Goal: Task Accomplishment & Management: Manage account settings

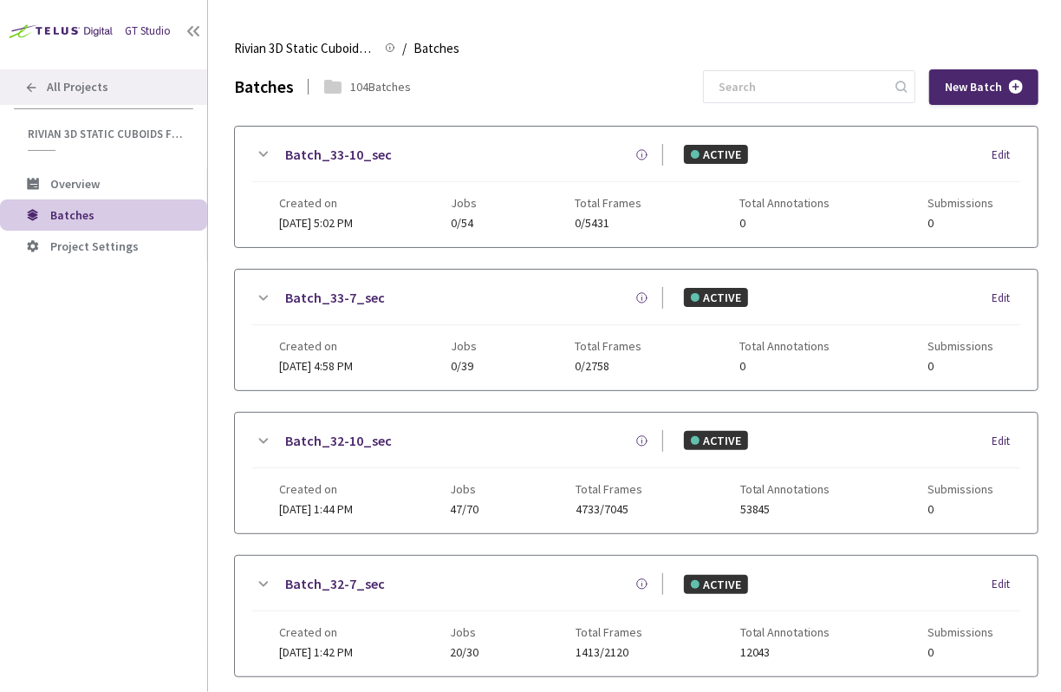
click at [25, 83] on icon at bounding box center [31, 88] width 14 height 14
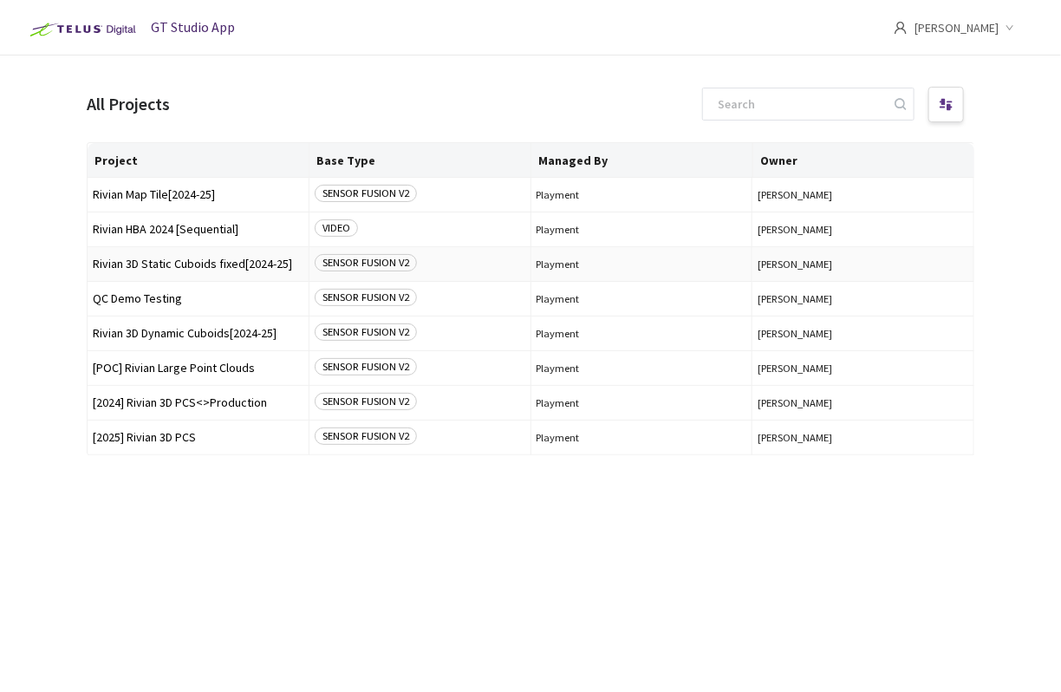
click at [199, 271] on td "Rivian 3D Static Cuboids fixed[2024-25]" at bounding box center [199, 264] width 222 height 35
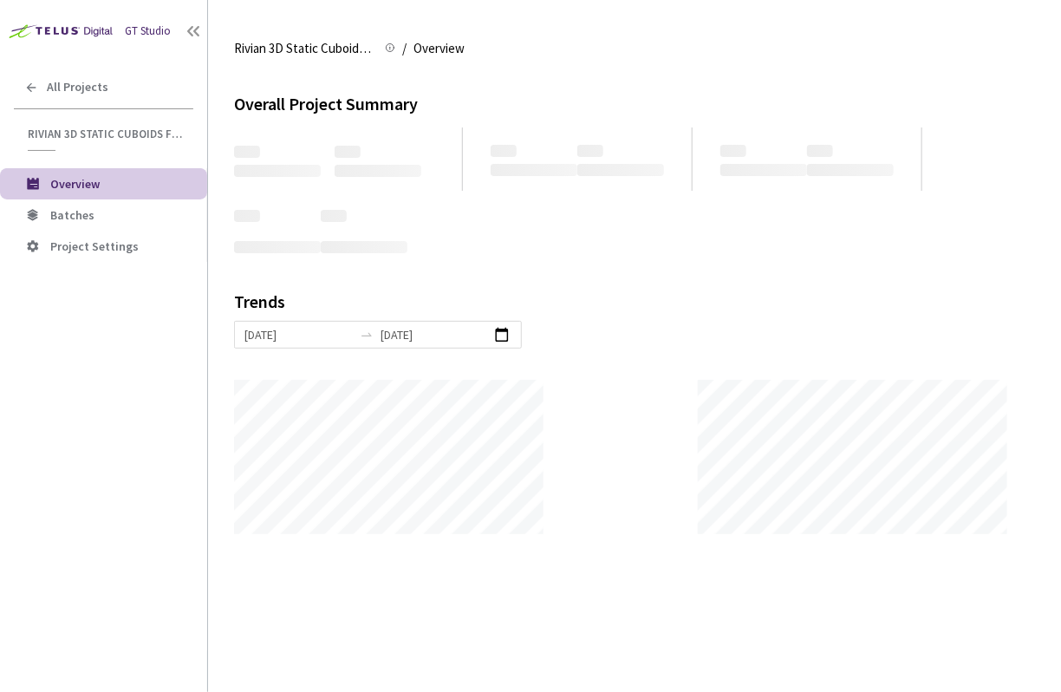
scroll to position [691, 1061]
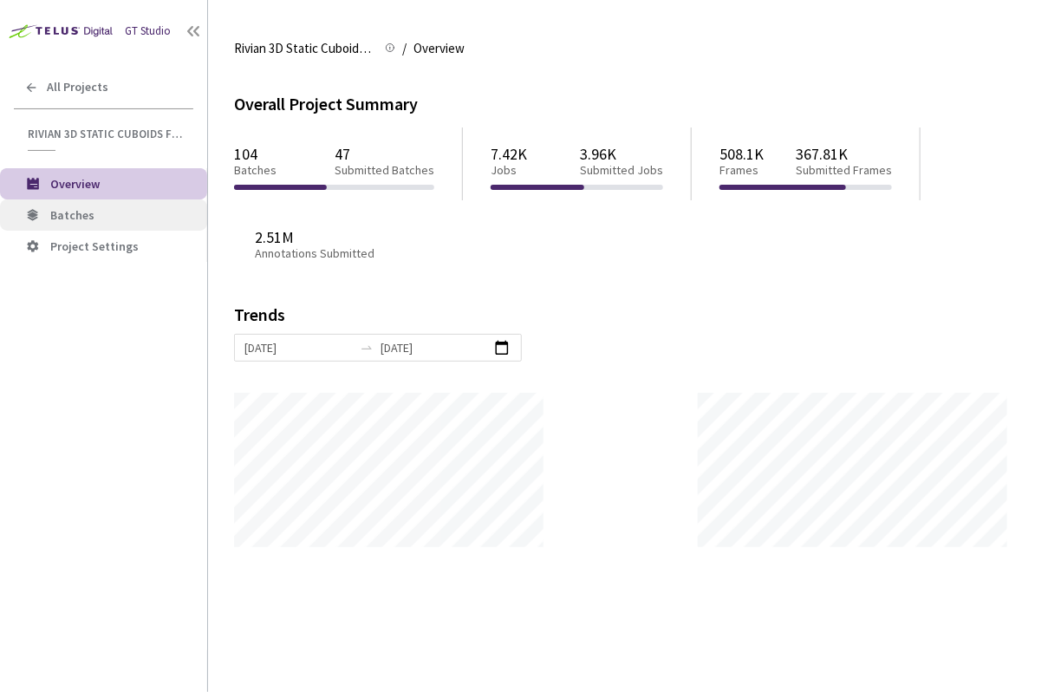
click at [109, 210] on span "Batches" at bounding box center [121, 215] width 143 height 15
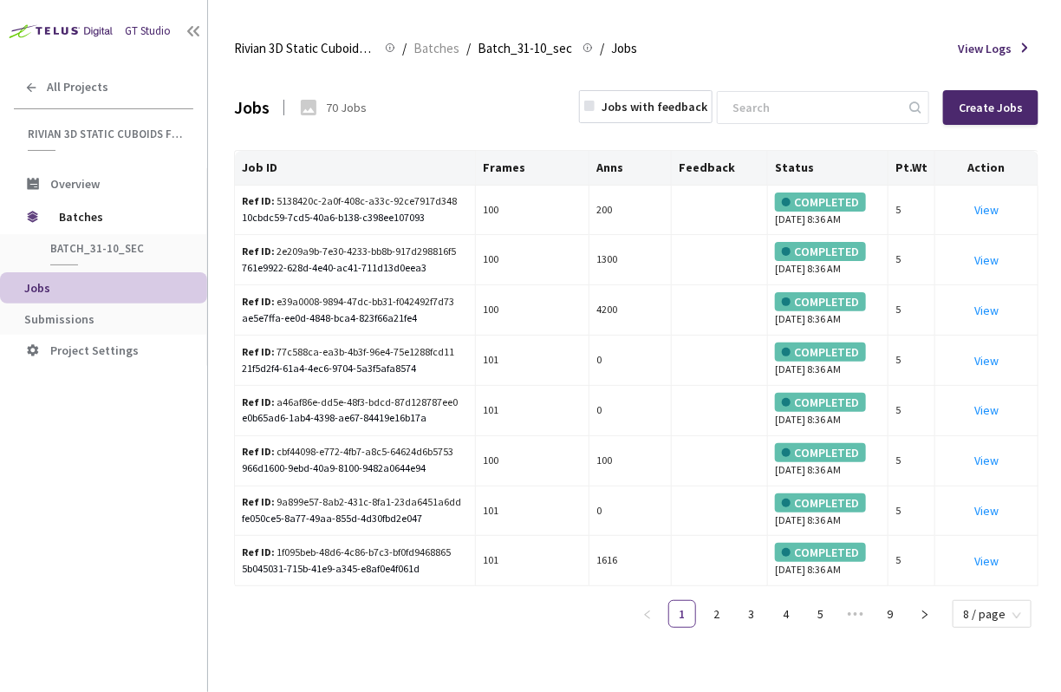
click at [54, 33] on img at bounding box center [59, 30] width 118 height 27
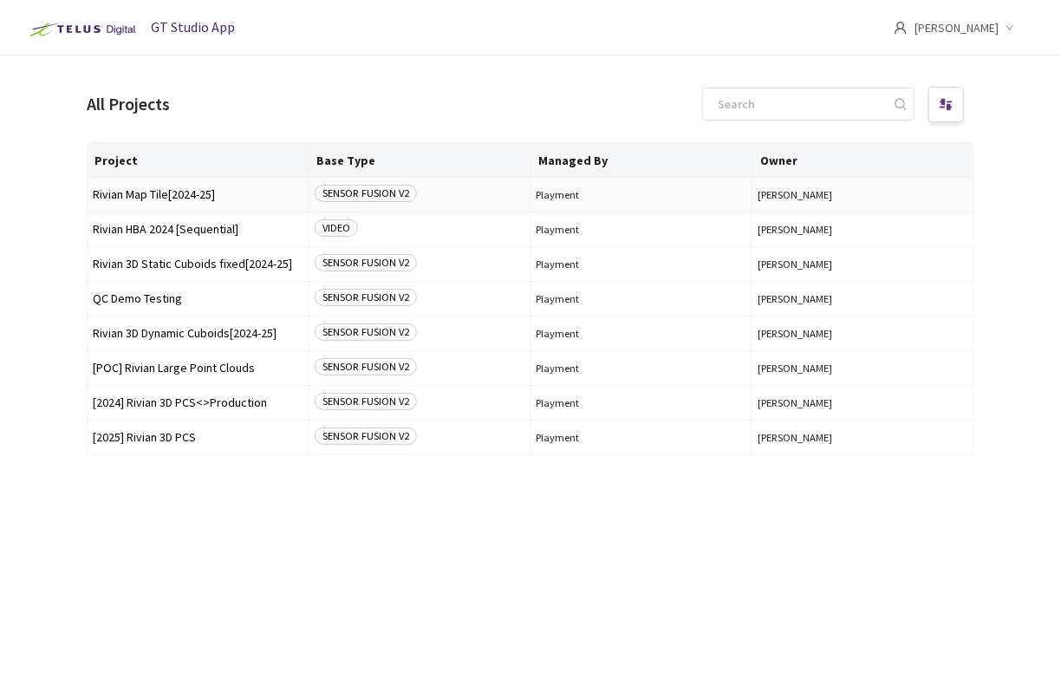
click at [160, 198] on span "Rivian Map Tile[2024-25]" at bounding box center [198, 194] width 211 height 13
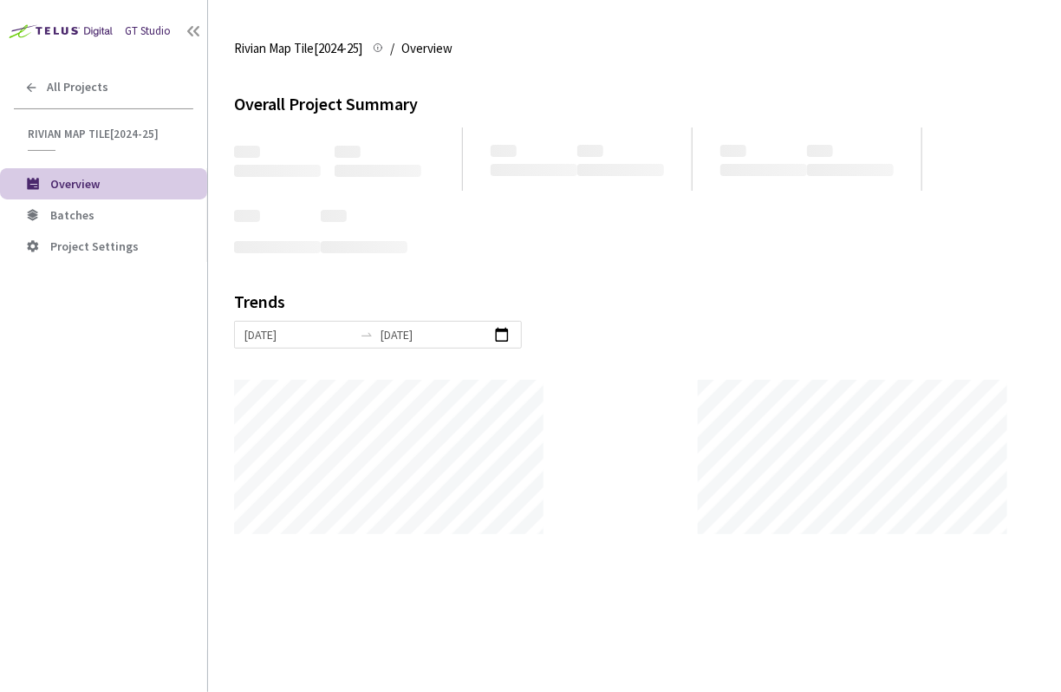
scroll to position [691, 1061]
click at [123, 215] on span "Batches" at bounding box center [121, 215] width 143 height 15
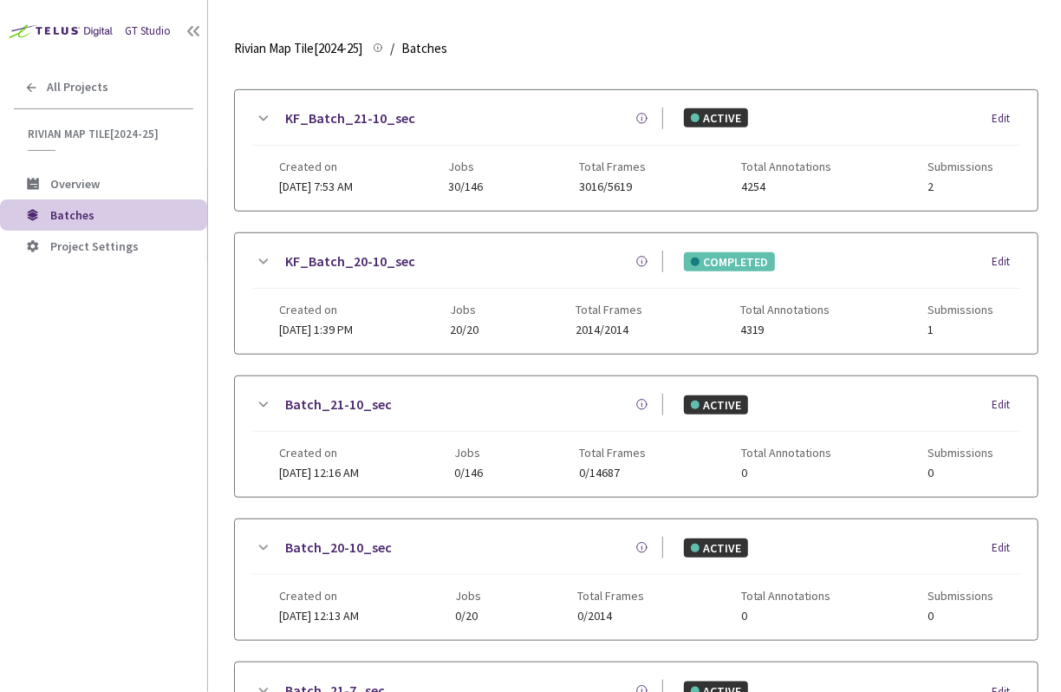
scroll to position [340, 0]
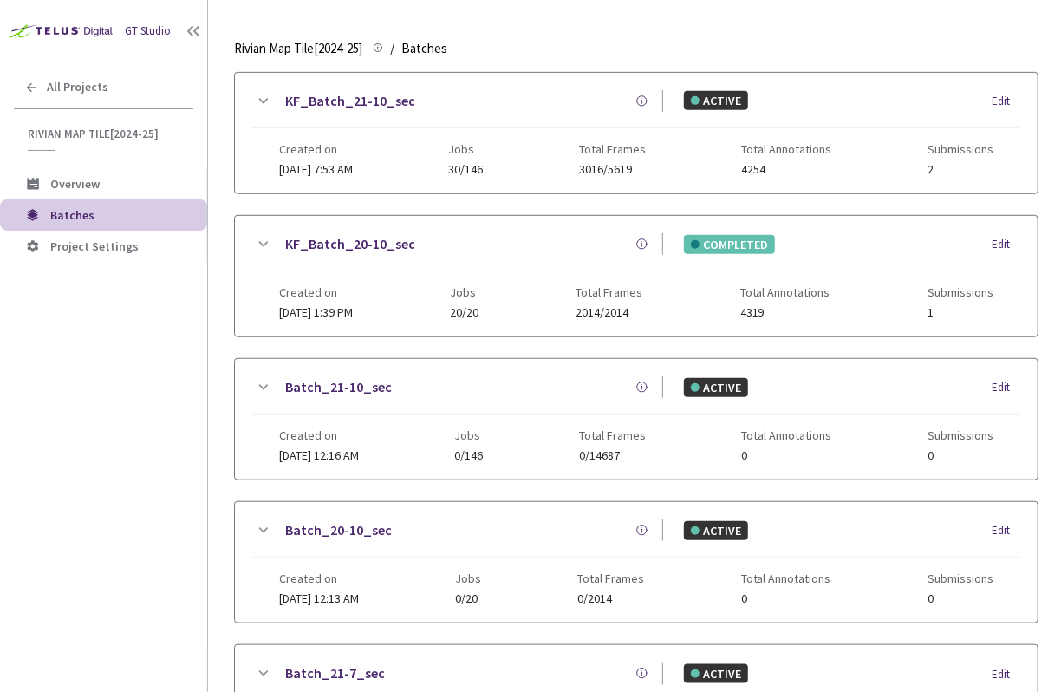
click at [328, 100] on link "KF_Batch_21-10_sec" at bounding box center [350, 101] width 130 height 22
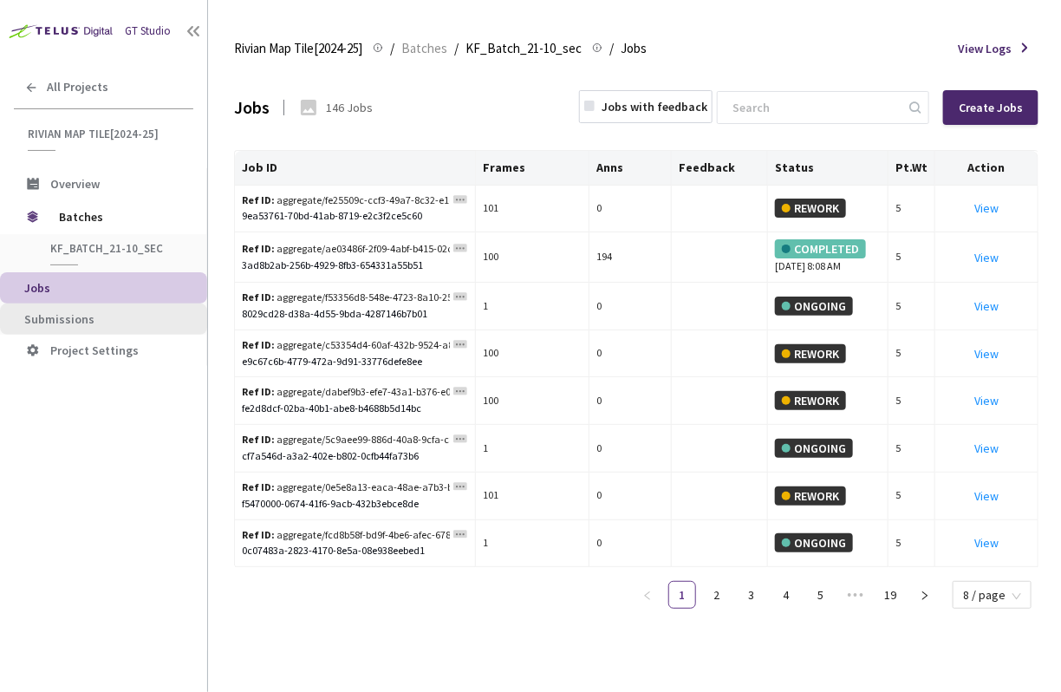
click at [147, 318] on span "Submissions" at bounding box center [108, 319] width 169 height 15
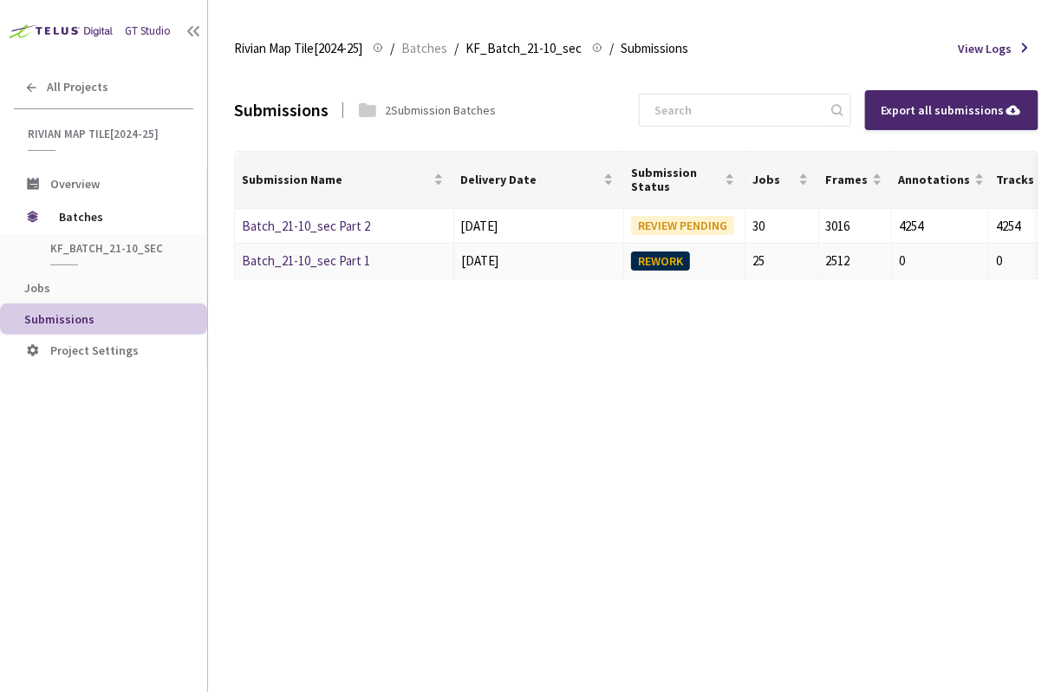
click at [286, 254] on link "Batch_21-10_sec Part 1" at bounding box center [306, 260] width 128 height 16
click at [346, 226] on link "Batch_21-10_sec Part 2" at bounding box center [306, 226] width 128 height 16
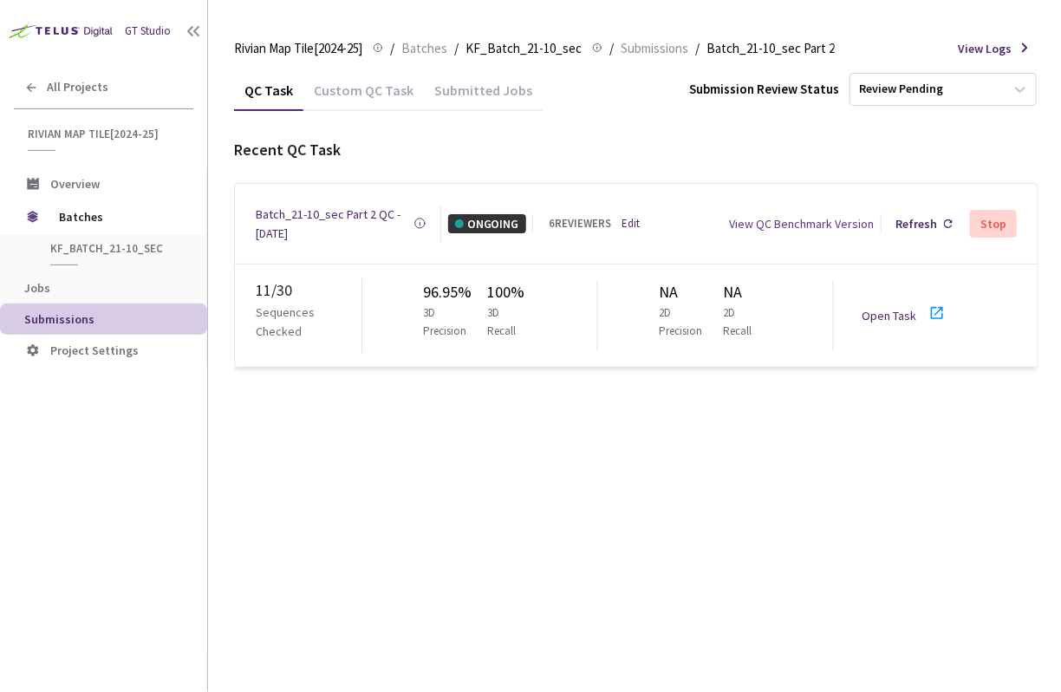
click at [592, 232] on div "6 REVIEWERS" at bounding box center [580, 223] width 62 height 17
click at [624, 215] on link "Edit" at bounding box center [631, 223] width 18 height 17
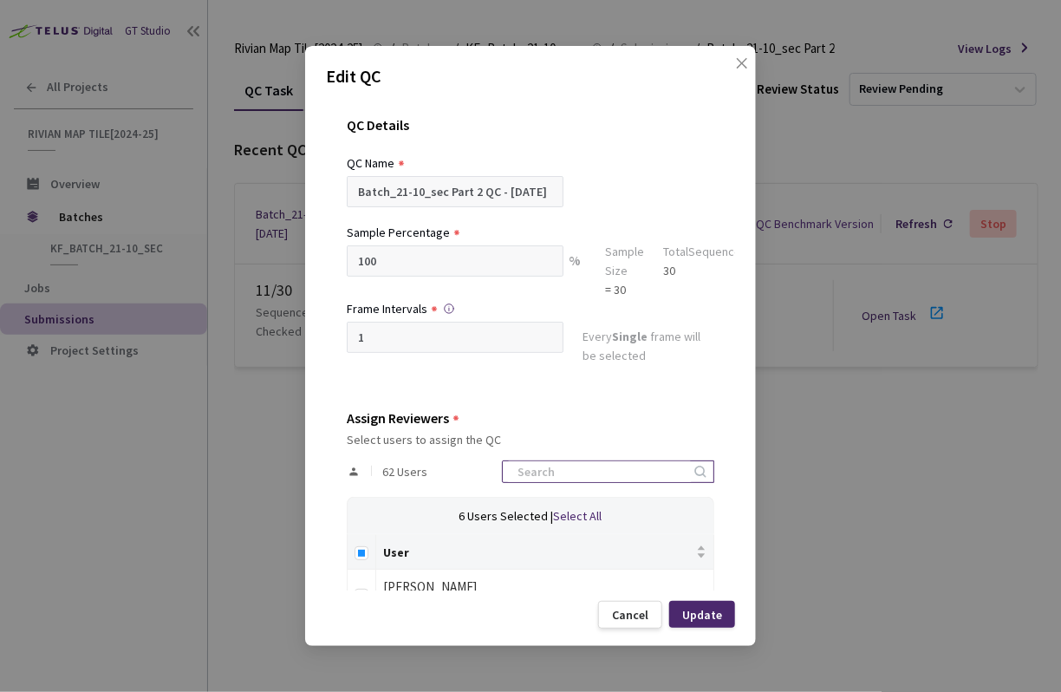
click at [579, 469] on input at bounding box center [599, 471] width 185 height 21
type input "anna"
click at [472, 584] on div "[PERSON_NAME]" at bounding box center [544, 587] width 323 height 21
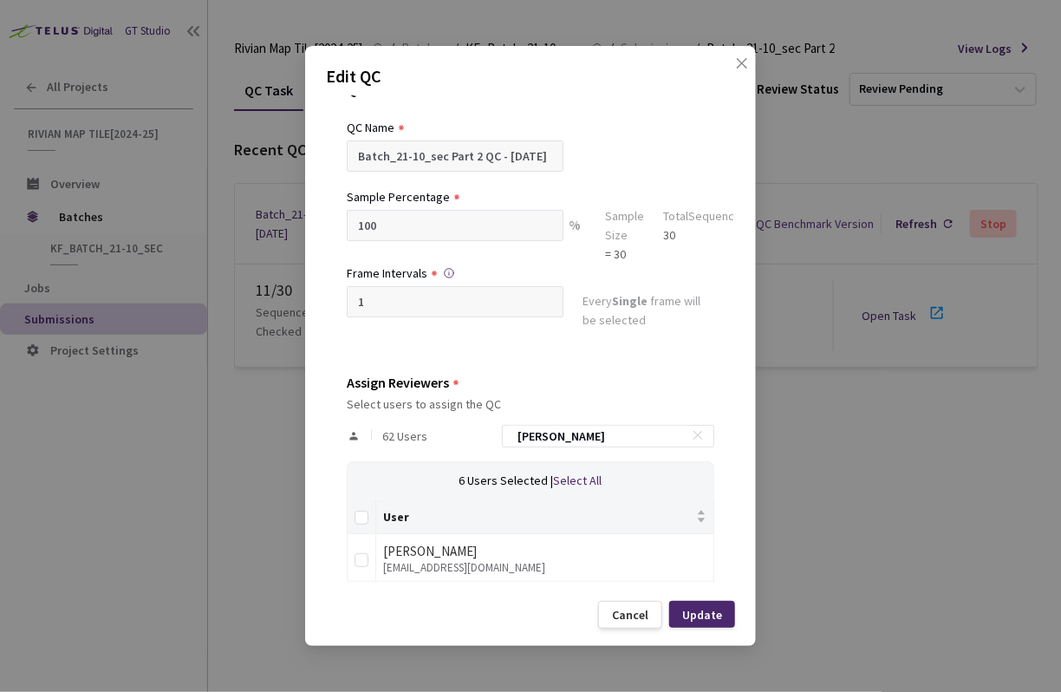
scroll to position [45, 0]
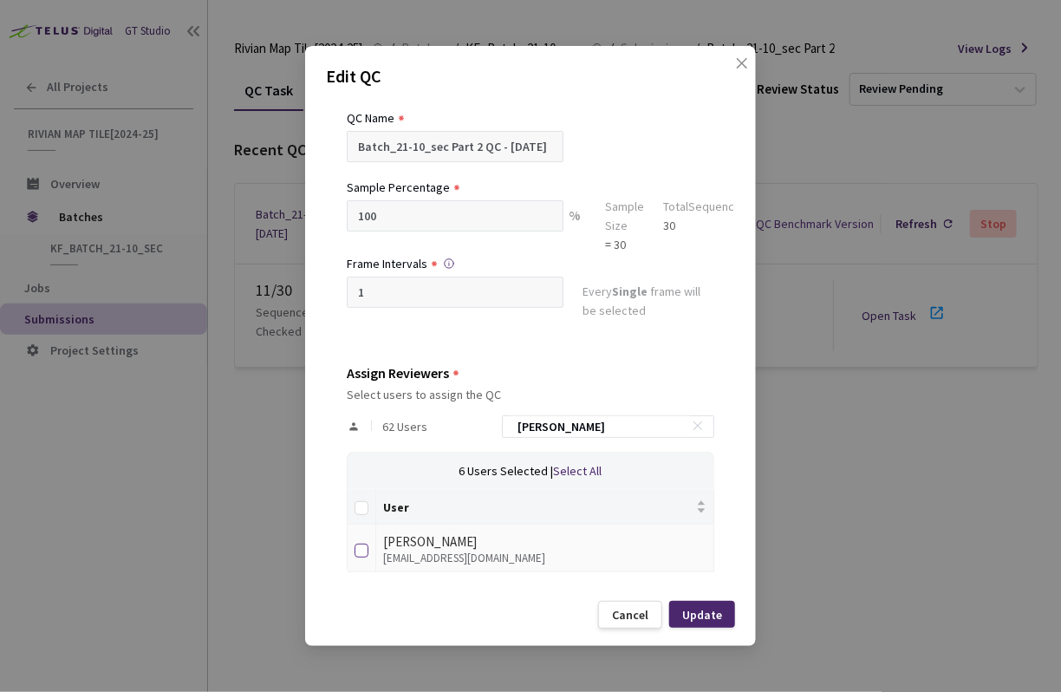
click at [362, 548] on input "checkbox" at bounding box center [362, 551] width 14 height 14
checkbox input "true"
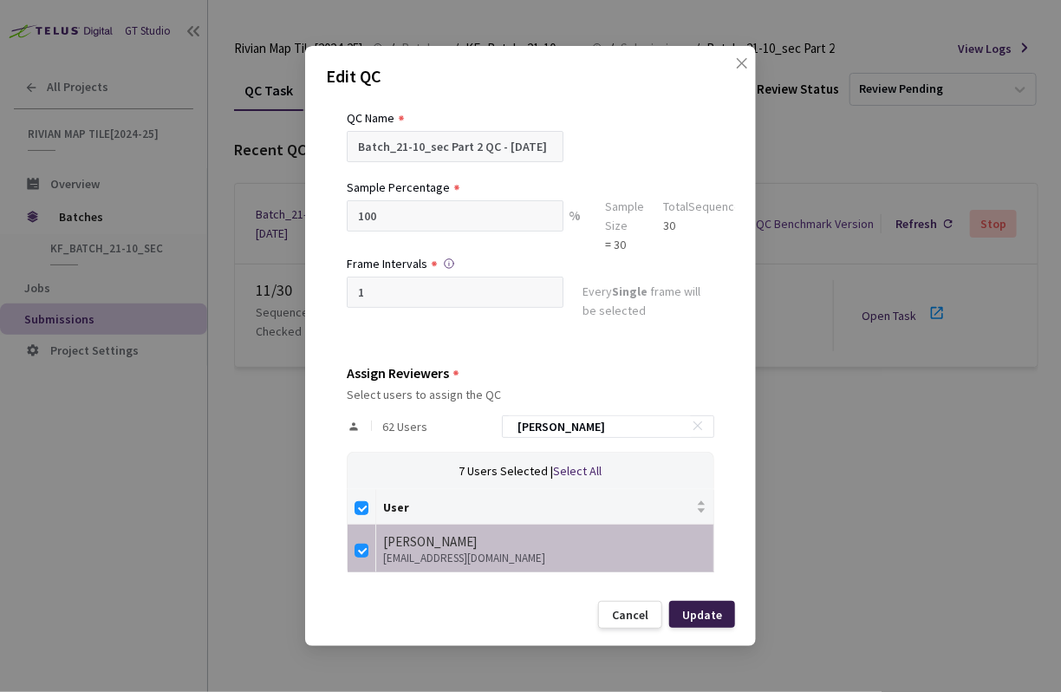
click at [704, 617] on div "Update" at bounding box center [702, 615] width 40 height 14
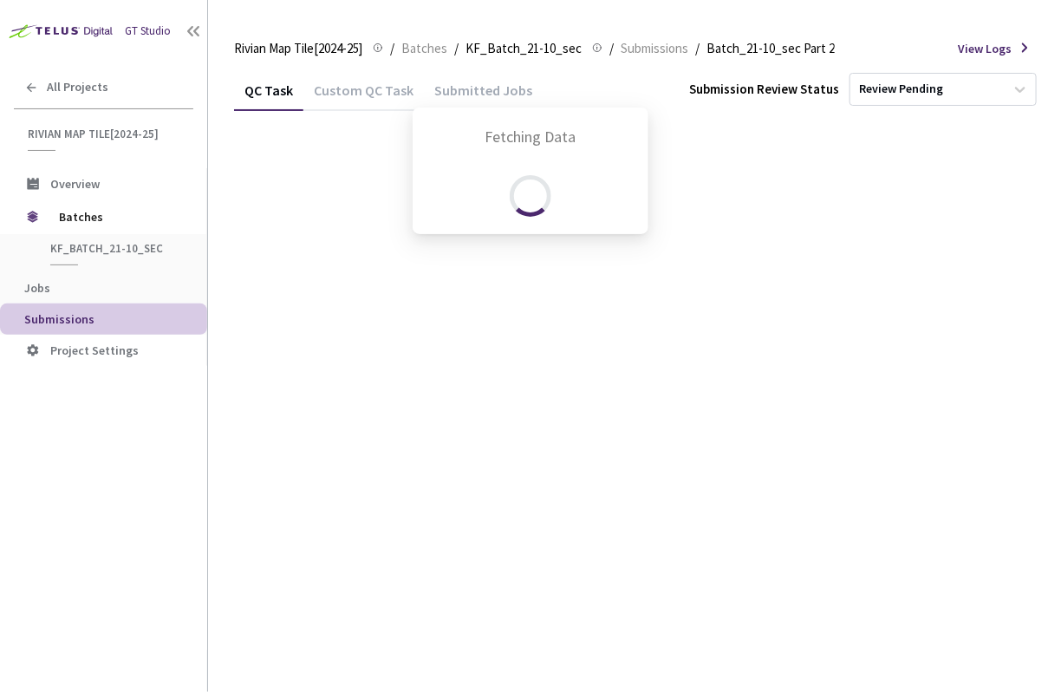
click at [704, 617] on div "Fetching Data" at bounding box center [530, 346] width 1061 height 692
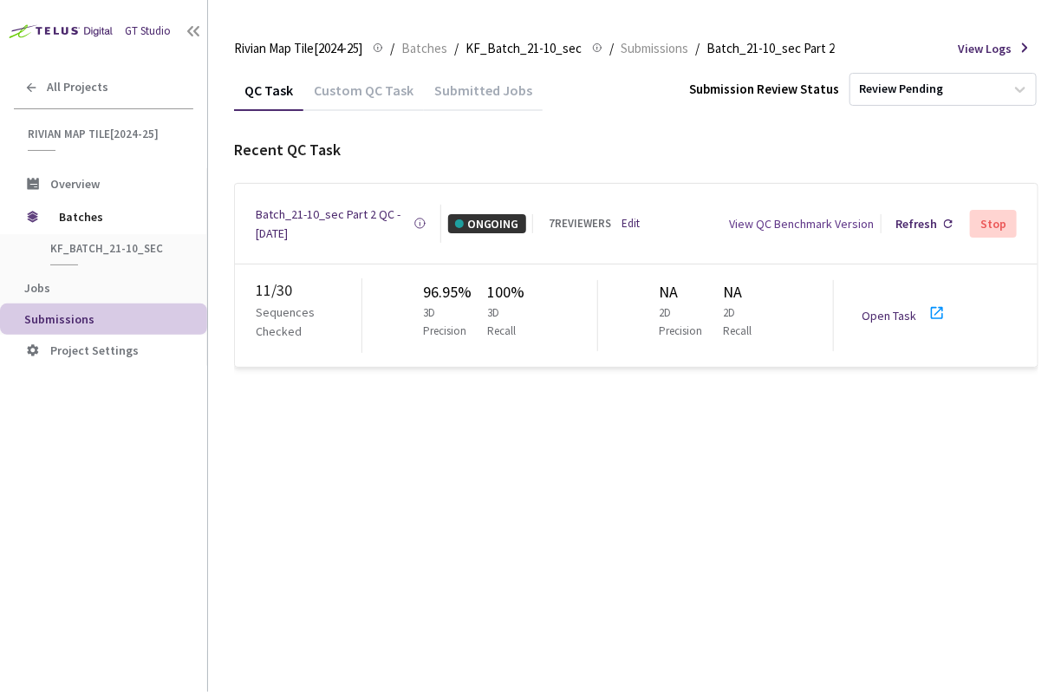
click at [420, 594] on div "QC Task Custom QC Task Submitted Jobs Submission Review Status Review Pending R…" at bounding box center [636, 380] width 805 height 623
click at [899, 308] on link "Open Task" at bounding box center [889, 316] width 55 height 16
